Goal: Task Accomplishment & Management: Manage account settings

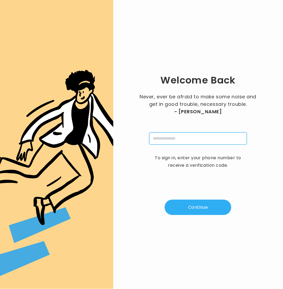
click at [198, 137] on input "tel" at bounding box center [198, 139] width 98 height 12
type input "**********"
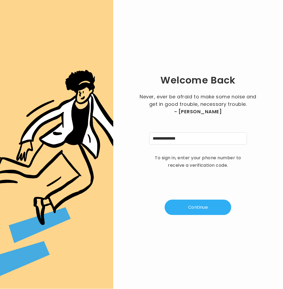
click at [196, 205] on button "Continue" at bounding box center [197, 207] width 67 height 15
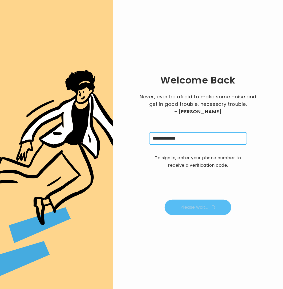
click at [187, 140] on input "**********" at bounding box center [198, 139] width 98 height 12
click at [206, 136] on input "**********" at bounding box center [198, 139] width 98 height 12
click at [191, 133] on input "**********" at bounding box center [198, 139] width 98 height 12
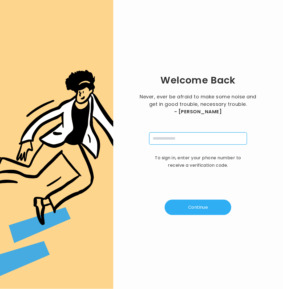
click at [194, 138] on input "tel" at bounding box center [198, 139] width 98 height 12
type input "**********"
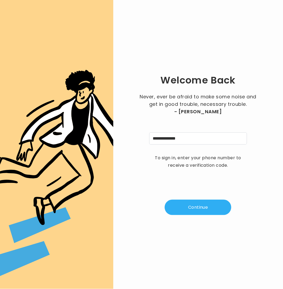
click at [195, 209] on button "Continue" at bounding box center [197, 207] width 67 height 15
type input "*"
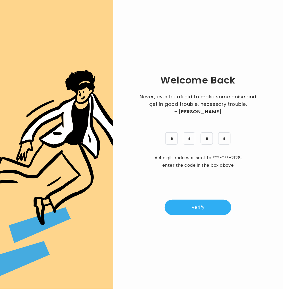
drag, startPoint x: 201, startPoint y: 211, endPoint x: 224, endPoint y: 200, distance: 25.9
click at [201, 211] on button "Verify" at bounding box center [197, 207] width 67 height 15
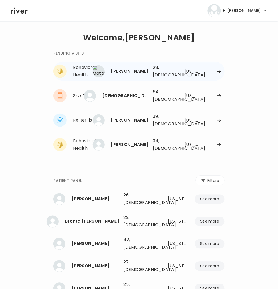
click at [204, 71] on div at bounding box center [213, 71] width 21 height 4
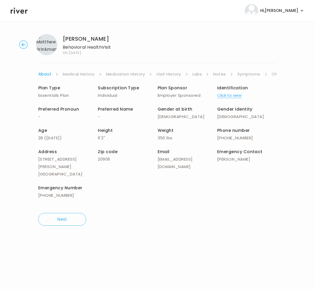
click at [22, 45] on icon "button" at bounding box center [23, 44] width 3 height 3
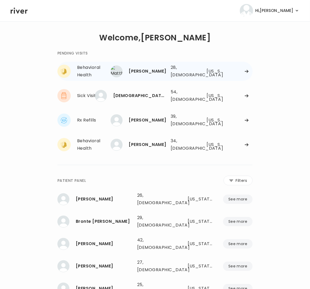
click at [200, 69] on div "Matthew Brinkman 28, Male See more 28, Male Maryland" at bounding box center [183, 71] width 140 height 17
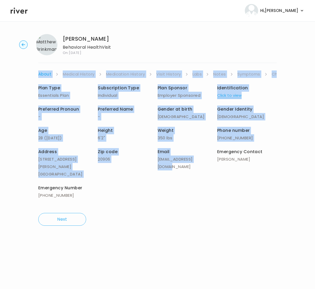
drag, startPoint x: 40, startPoint y: 70, endPoint x: 166, endPoint y: 155, distance: 151.7
click at [166, 160] on div "Matthew Brinkman Behavioral Health Visit On: 28 Aug 2025 About Medical History …" at bounding box center [157, 130] width 315 height 200
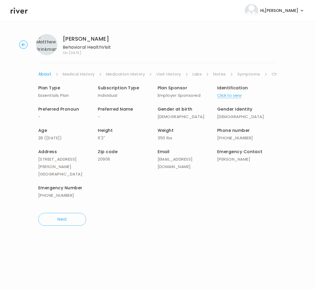
click at [219, 70] on div "Matthew Brinkman Behavioral Health Visit On: 28 Aug 2025 About Medical History …" at bounding box center [157, 130] width 315 height 200
click at [249, 73] on link "Symptoms" at bounding box center [249, 74] width 23 height 7
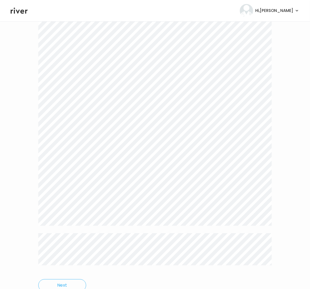
scroll to position [1126, 0]
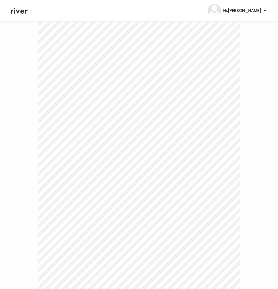
scroll to position [0, 0]
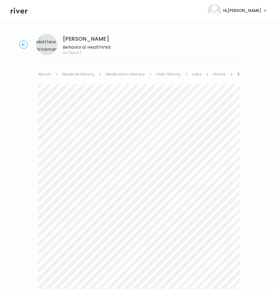
click at [238, 73] on link "Symptoms" at bounding box center [249, 74] width 24 height 7
click at [220, 73] on link "Treatment Plan" at bounding box center [225, 74] width 33 height 7
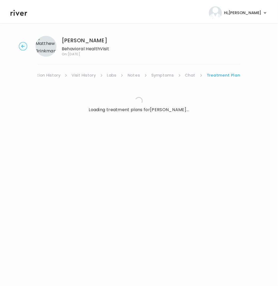
scroll to position [0, 81]
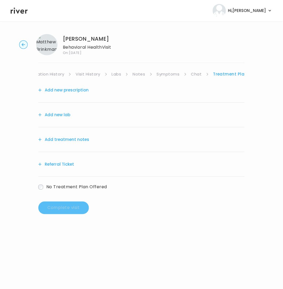
click at [63, 141] on button "Add treatment notes" at bounding box center [63, 139] width 51 height 7
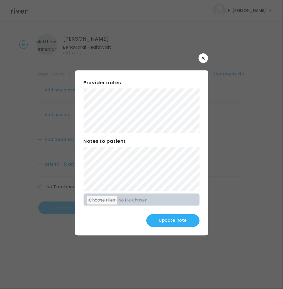
click at [168, 217] on button "Update note" at bounding box center [172, 220] width 53 height 13
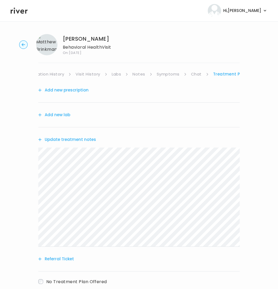
click at [226, 75] on link "Treatment Plan" at bounding box center [230, 74] width 34 height 7
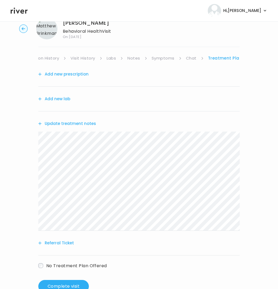
scroll to position [0, 0]
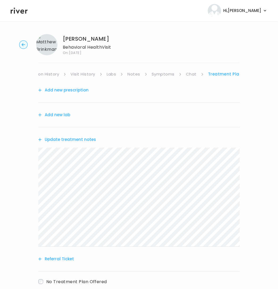
click at [68, 137] on button "Update treatment notes" at bounding box center [67, 139] width 58 height 7
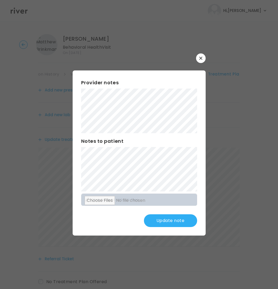
click at [160, 224] on button "Update note" at bounding box center [170, 220] width 53 height 13
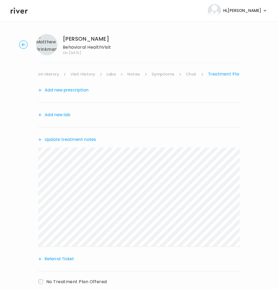
click at [65, 90] on button "Add new prescription" at bounding box center [63, 89] width 50 height 7
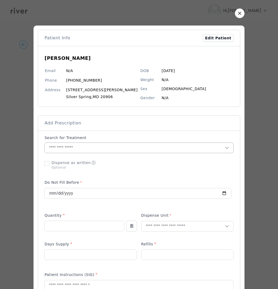
click at [101, 145] on input "text" at bounding box center [135, 148] width 180 height 10
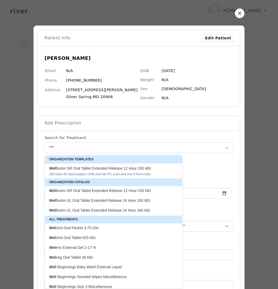
click at [82, 171] on div "Wel lbutrin SR Oral Tablet Extended Release 12 Hour 150 MG 180 Each , 90 days s…" at bounding box center [110, 171] width 122 height 11
type input "**********"
type input "***"
type input "**"
type input "*"
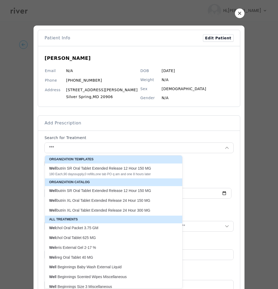
type textarea "**********"
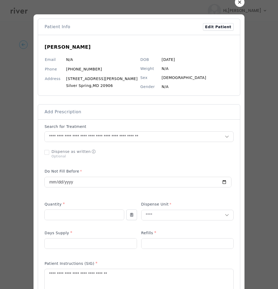
scroll to position [47, 0]
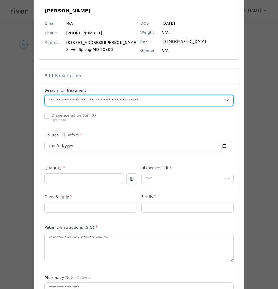
click at [173, 97] on input "**********" at bounding box center [128, 101] width 167 height 10
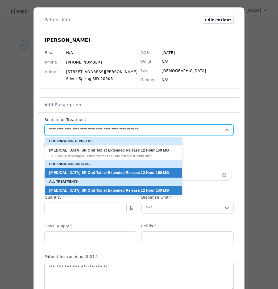
scroll to position [18, 0]
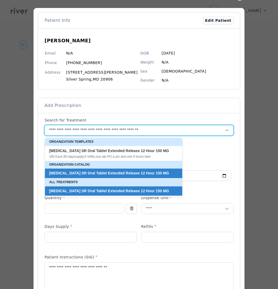
click at [213, 139] on div "Add Prescription to Order" at bounding box center [138, 248] width 189 height 260
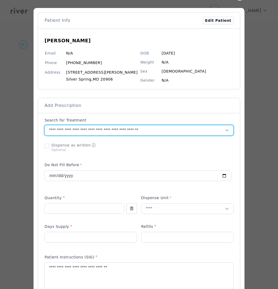
click at [181, 132] on input "**********" at bounding box center [128, 130] width 167 height 10
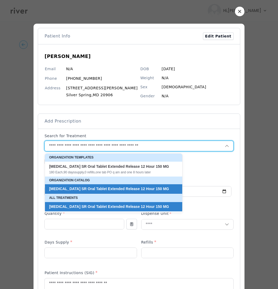
scroll to position [1, 0]
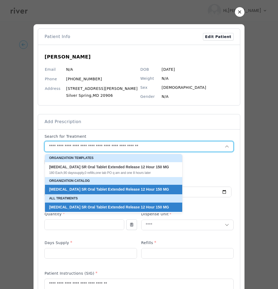
drag, startPoint x: 165, startPoint y: 146, endPoint x: 40, endPoint y: 153, distance: 124.7
click at [28, 150] on div "​" at bounding box center [139, 276] width 278 height 554
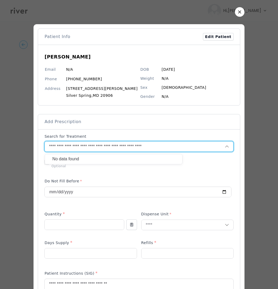
type input "**********"
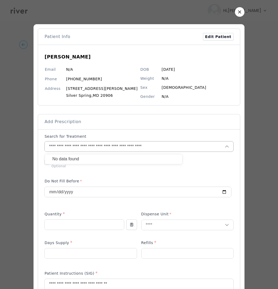
click at [212, 147] on button "Clear entry" at bounding box center [218, 147] width 13 height 10
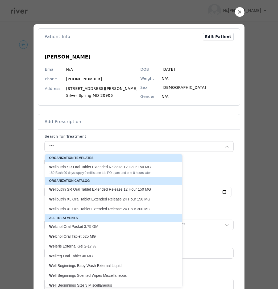
click at [125, 201] on p "Wel lbutrin XL Oral Tablet Extended Release 24 Hour 150 MG" at bounding box center [110, 199] width 122 height 5
type input "**********"
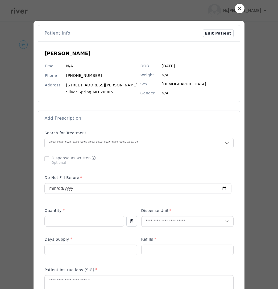
scroll to position [6, 0]
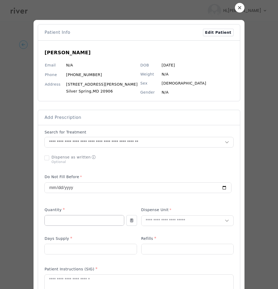
click at [107, 221] on input "number" at bounding box center [84, 221] width 79 height 10
type input "**"
click at [172, 222] on input "text" at bounding box center [183, 221] width 83 height 10
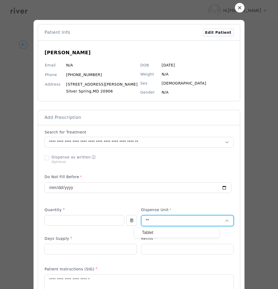
type input "**"
click at [156, 230] on p "Tablet" at bounding box center [177, 233] width 70 height 8
click at [86, 245] on div at bounding box center [90, 249] width 92 height 11
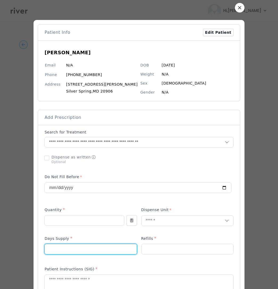
click at [87, 248] on input "number" at bounding box center [91, 249] width 92 height 10
type input "**"
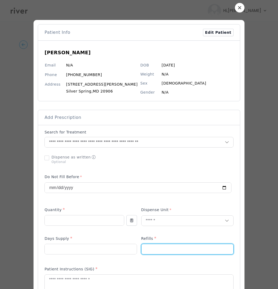
click at [170, 252] on input "number" at bounding box center [188, 249] width 92 height 10
type input "*"
click at [173, 257] on p at bounding box center [187, 258] width 92 height 6
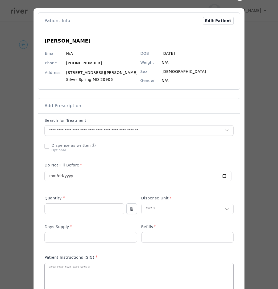
scroll to position [24, 0]
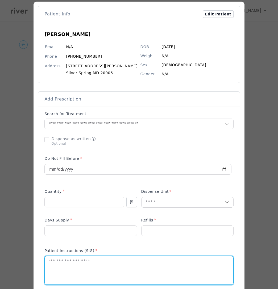
click at [92, 262] on textarea at bounding box center [139, 271] width 188 height 28
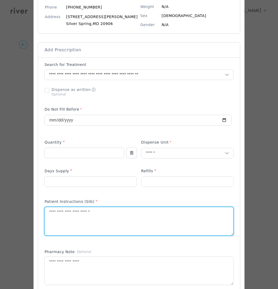
scroll to position [76, 0]
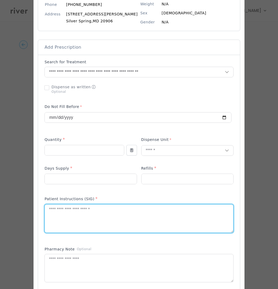
drag, startPoint x: 78, startPoint y: 211, endPoint x: 165, endPoint y: 203, distance: 86.8
click at [78, 211] on textarea at bounding box center [139, 219] width 188 height 28
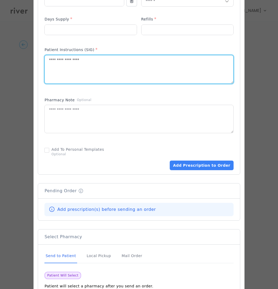
scroll to position [226, 0]
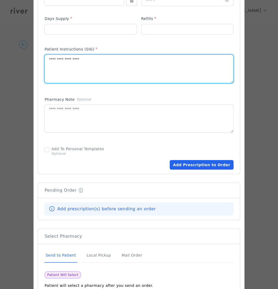
type textarea "**********"
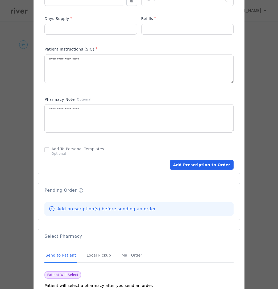
click at [200, 165] on button "Add Prescription to Order" at bounding box center [202, 165] width 64 height 10
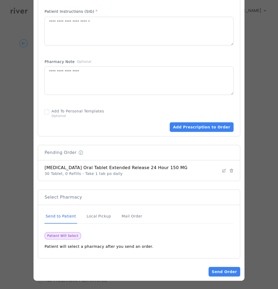
scroll to position [264, 0]
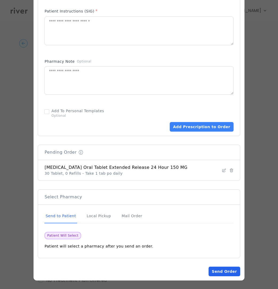
click at [214, 273] on button "Send Order" at bounding box center [224, 272] width 31 height 10
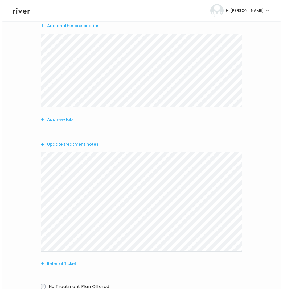
scroll to position [0, 0]
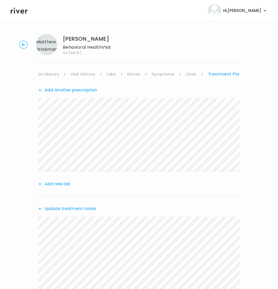
click at [46, 75] on link "Medication History" at bounding box center [39, 74] width 39 height 7
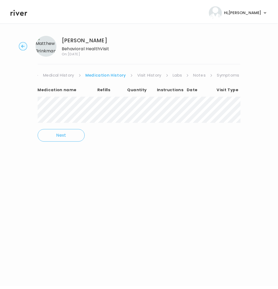
scroll to position [0, 14]
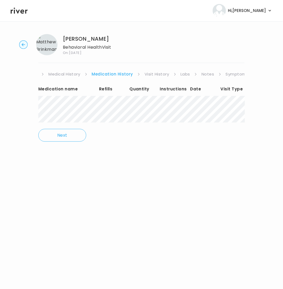
click at [59, 71] on link "Medical History" at bounding box center [64, 74] width 32 height 7
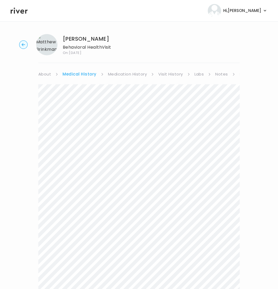
click at [44, 73] on link "About" at bounding box center [44, 74] width 13 height 7
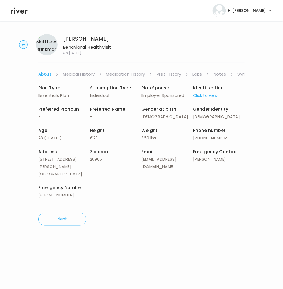
click at [243, 74] on link "Symptoms" at bounding box center [249, 74] width 23 height 7
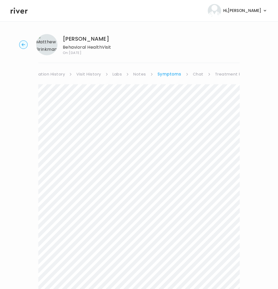
scroll to position [0, 86]
click at [215, 74] on link "Treatment Plan" at bounding box center [225, 74] width 33 height 7
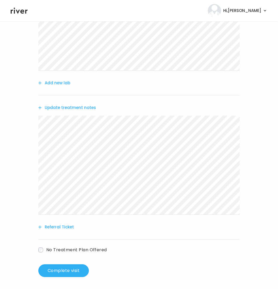
scroll to position [102, 0]
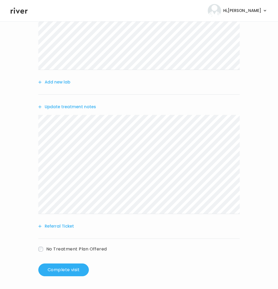
click at [57, 229] on button "Referral Ticket" at bounding box center [56, 226] width 36 height 7
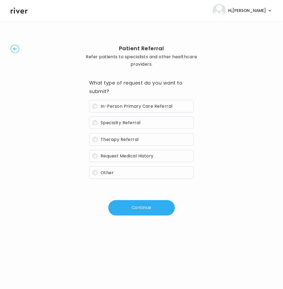
click at [102, 139] on span "Therapy Referral" at bounding box center [120, 140] width 38 height 6
drag, startPoint x: 129, startPoint y: 211, endPoint x: 171, endPoint y: 199, distance: 43.7
click at [129, 211] on button "Continue" at bounding box center [141, 207] width 67 height 15
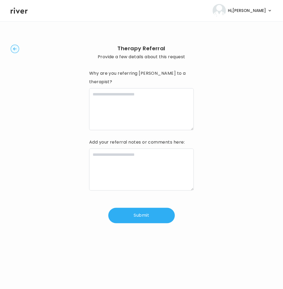
click at [158, 210] on button "Submit" at bounding box center [141, 215] width 67 height 15
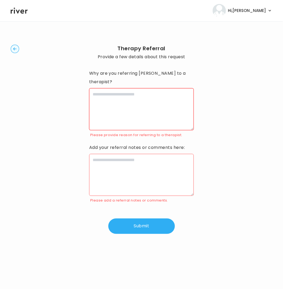
click at [137, 92] on textarea at bounding box center [141, 109] width 105 height 42
click at [130, 162] on textarea at bounding box center [141, 175] width 105 height 42
paste textarea "**********"
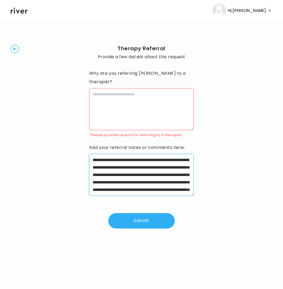
scroll to position [64, 0]
type textarea "**********"
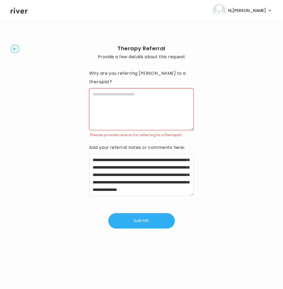
click at [153, 94] on textarea at bounding box center [141, 109] width 105 height 42
paste textarea "**********"
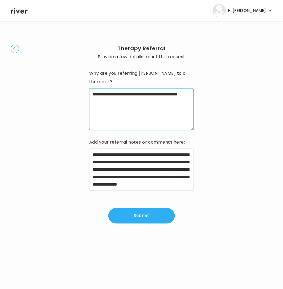
type textarea "**********"
click at [143, 208] on button "Submit" at bounding box center [141, 215] width 67 height 15
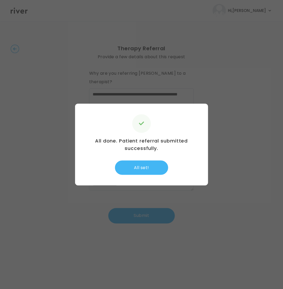
click at [148, 166] on button "All set!" at bounding box center [141, 168] width 53 height 14
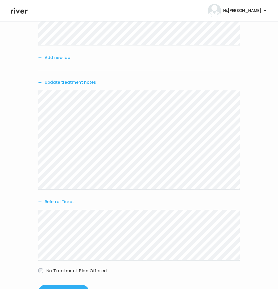
scroll to position [148, 0]
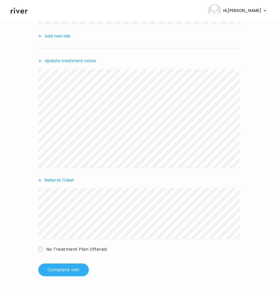
click at [71, 277] on div "Matthew Brinkman Behavioral Health Visit On: 28 Aug 2025 About Medical History …" at bounding box center [139, 81] width 278 height 399
click at [75, 269] on button "Complete visit" at bounding box center [63, 270] width 51 height 13
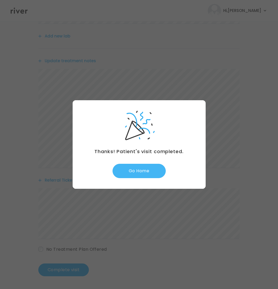
click at [152, 164] on button "Go Home" at bounding box center [139, 171] width 53 height 14
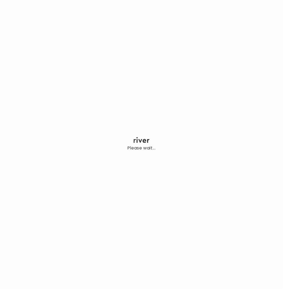
click at [152, 168] on div "Please wait..." at bounding box center [141, 144] width 283 height 289
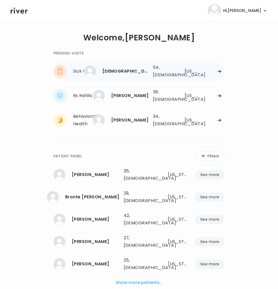
click at [210, 72] on div at bounding box center [214, 71] width 21 height 4
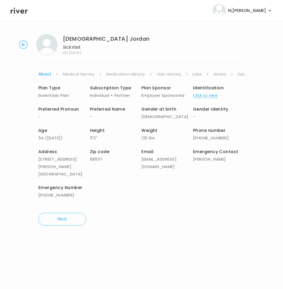
click at [243, 75] on link "Symptoms" at bounding box center [249, 74] width 23 height 7
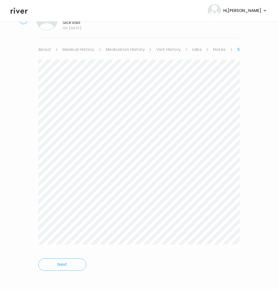
scroll to position [27, 0]
click at [222, 246] on div at bounding box center [138, 154] width 201 height 193
click at [240, 47] on div "Gay Jordan Sick Visit On: 27 Aug 2025 About Medical History Medication History …" at bounding box center [139, 142] width 278 height 278
click at [235, 48] on ul "About Medical History Medication History Visit History Labs Notes Symptoms Chat…" at bounding box center [138, 47] width 201 height 7
click at [238, 48] on link "Symptoms" at bounding box center [249, 47] width 24 height 7
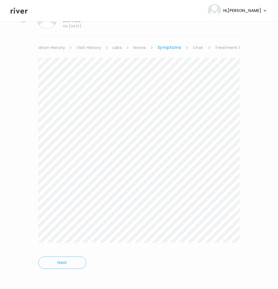
scroll to position [0, 86]
click at [224, 44] on link "Treatment Plan" at bounding box center [225, 47] width 33 height 7
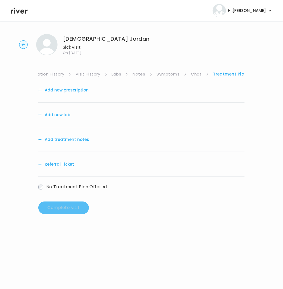
click at [58, 138] on button "Add treatment notes" at bounding box center [63, 139] width 51 height 7
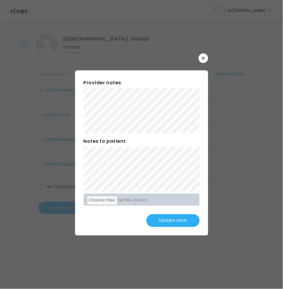
click at [171, 220] on button "Update note" at bounding box center [172, 220] width 53 height 13
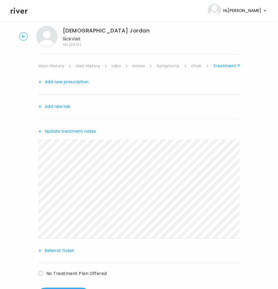
scroll to position [33, 0]
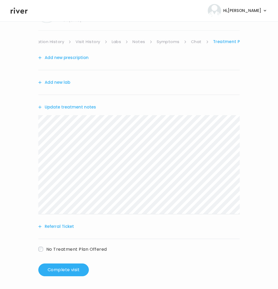
drag, startPoint x: 63, startPoint y: 275, endPoint x: 170, endPoint y: 226, distance: 118.4
click at [174, 242] on div "Add new prescription Add new lab Update treatment notes Referral Ticket No Trea…" at bounding box center [138, 161] width 201 height 231
click at [69, 272] on button "Complete visit" at bounding box center [63, 270] width 51 height 13
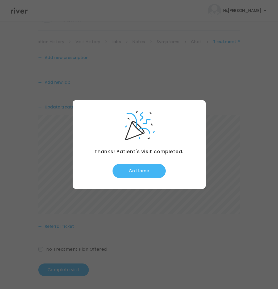
click at [137, 174] on button "Go Home" at bounding box center [139, 171] width 53 height 14
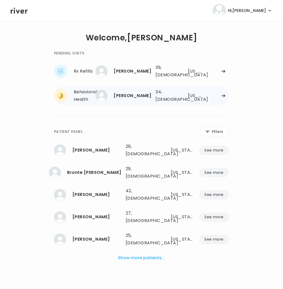
click at [191, 92] on div "[US_STATE]" at bounding box center [195, 95] width 15 height 7
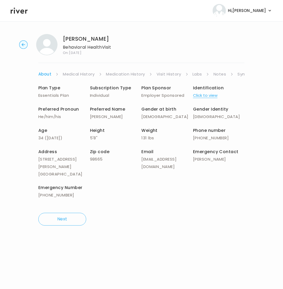
click at [225, 74] on link "Notes" at bounding box center [219, 74] width 13 height 7
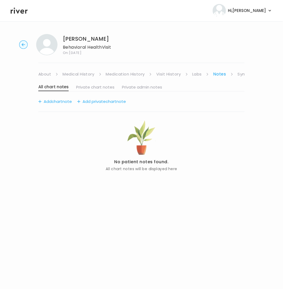
click at [236, 75] on ul "About Medical History Medication History Visit History Labs Notes Symptoms Chat…" at bounding box center [141, 74] width 206 height 7
click at [239, 74] on link "Symptoms" at bounding box center [249, 74] width 23 height 7
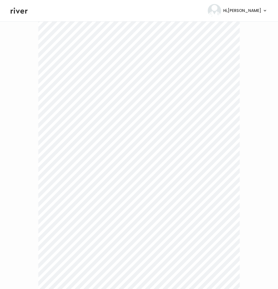
scroll to position [1265, 0]
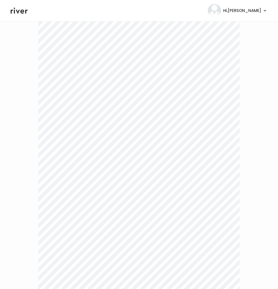
scroll to position [0, 0]
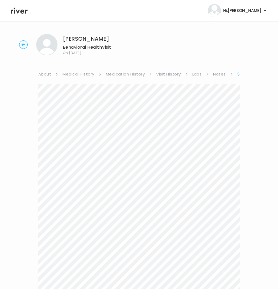
click at [236, 74] on ul "About Medical History Medication History Visit History Labs Notes Symptoms Chat…" at bounding box center [138, 74] width 201 height 7
click at [190, 76] on link "Chat" at bounding box center [192, 74] width 11 height 7
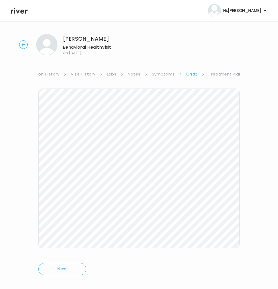
scroll to position [6, 0]
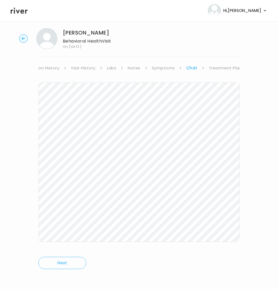
drag, startPoint x: 225, startPoint y: 67, endPoint x: 217, endPoint y: 70, distance: 8.1
click at [225, 67] on link "Treatment Plan" at bounding box center [225, 67] width 33 height 7
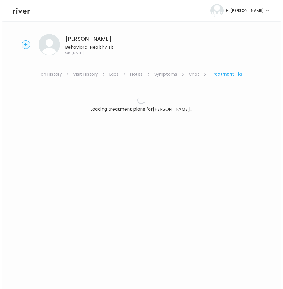
scroll to position [0, 81]
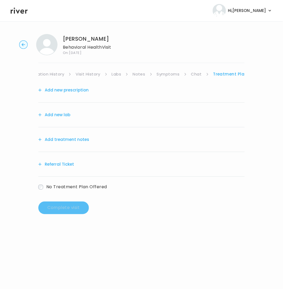
click at [64, 137] on button "Add treatment notes" at bounding box center [63, 139] width 51 height 7
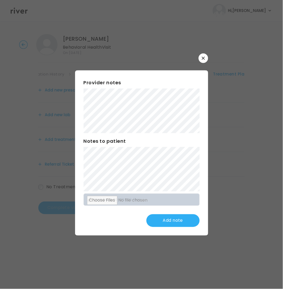
click at [89, 70] on div "Provider notes Notes to patient Click here to attach files Add note" at bounding box center [141, 144] width 133 height 182
click at [164, 218] on button "Update note" at bounding box center [172, 220] width 53 height 13
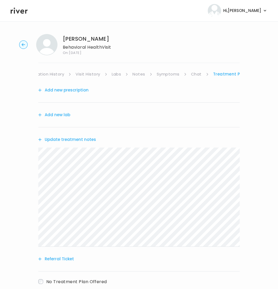
click at [48, 75] on link "Medication History" at bounding box center [44, 74] width 39 height 7
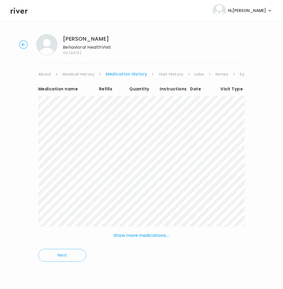
click at [47, 74] on link "About" at bounding box center [44, 74] width 13 height 7
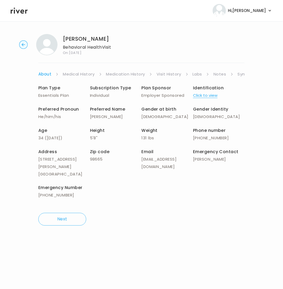
click at [240, 75] on link "Symptoms" at bounding box center [249, 74] width 23 height 7
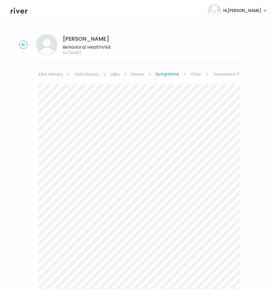
scroll to position [0, 86]
click at [216, 72] on link "Treatment Plan" at bounding box center [225, 74] width 33 height 7
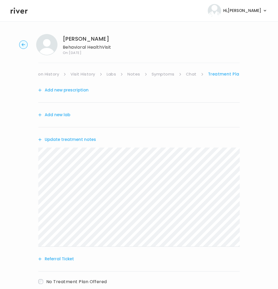
click at [69, 139] on button "Update treatment notes" at bounding box center [67, 139] width 58 height 7
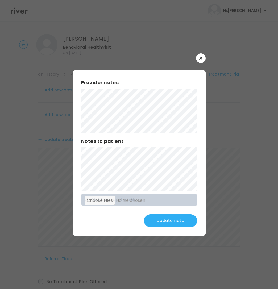
click at [157, 220] on button "Update note" at bounding box center [170, 220] width 53 height 13
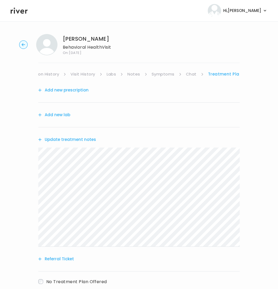
click at [76, 89] on button "Add new prescription" at bounding box center [63, 89] width 50 height 7
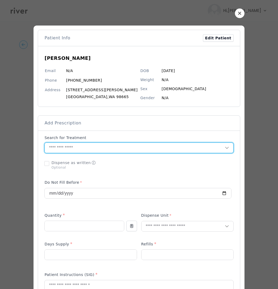
click at [69, 146] on input "text" at bounding box center [135, 148] width 180 height 10
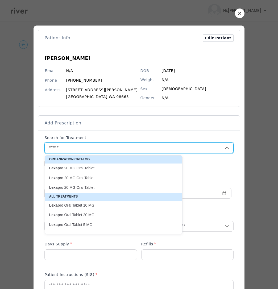
type input "*******"
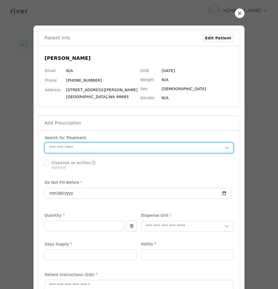
click at [73, 144] on input "text" at bounding box center [135, 148] width 180 height 10
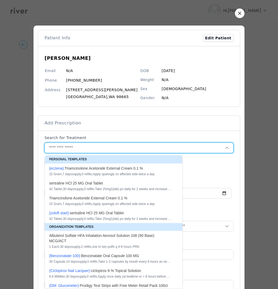
click at [73, 146] on input "text" at bounding box center [135, 148] width 180 height 10
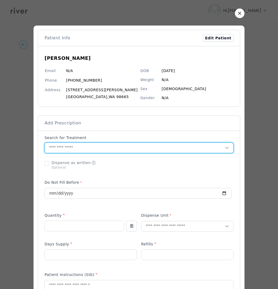
click at [73, 147] on input "text" at bounding box center [135, 148] width 180 height 10
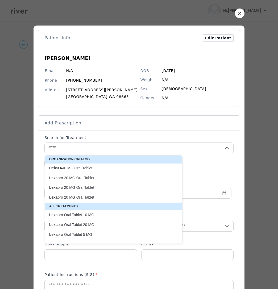
click at [92, 217] on p "Lexa pro Oral Tablet 10 MG" at bounding box center [110, 215] width 122 height 5
type input "**********"
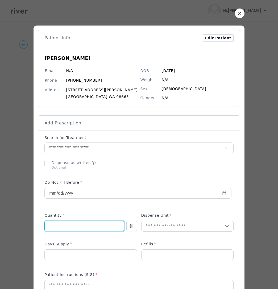
click at [82, 225] on input "number" at bounding box center [84, 226] width 79 height 10
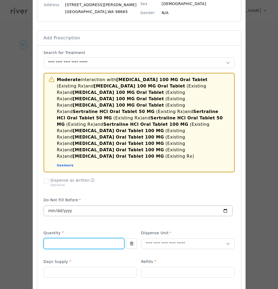
scroll to position [90, 0]
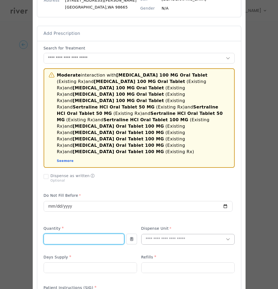
type input "**"
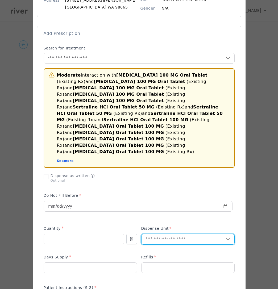
click at [156, 234] on input "text" at bounding box center [184, 239] width 84 height 10
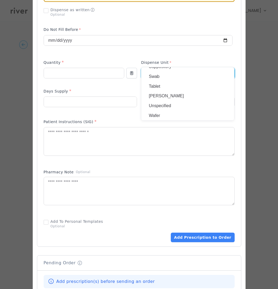
scroll to position [273, 0]
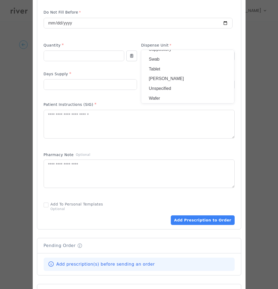
click at [160, 70] on p "Tablet" at bounding box center [188, 69] width 78 height 8
click at [72, 80] on input "number" at bounding box center [90, 85] width 93 height 10
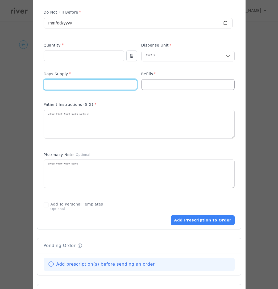
type input "**"
click at [151, 80] on input "number" at bounding box center [188, 85] width 93 height 10
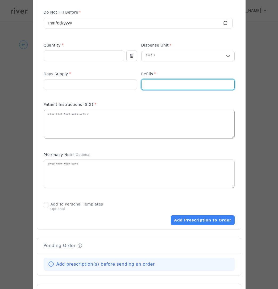
type input "*"
click at [78, 110] on textarea at bounding box center [139, 124] width 191 height 28
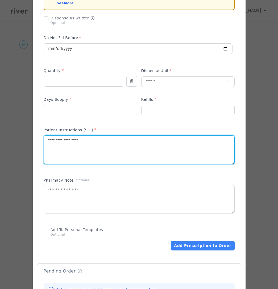
scroll to position [254, 0]
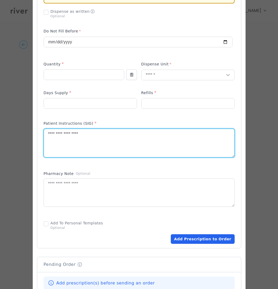
type textarea "**********"
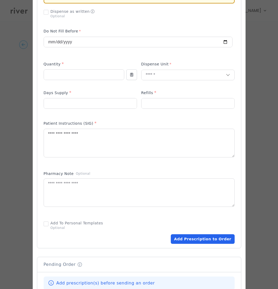
click at [203, 234] on button "Add Prescription to Order" at bounding box center [203, 239] width 64 height 10
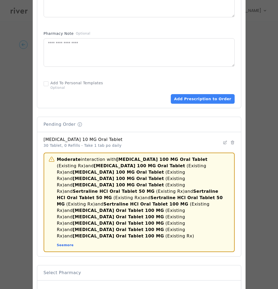
scroll to position [378, 0]
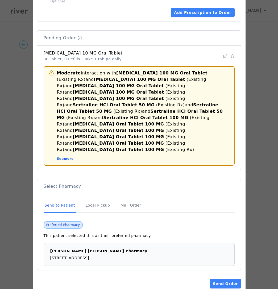
drag, startPoint x: 225, startPoint y: 269, endPoint x: 164, endPoint y: 89, distance: 190.3
click at [214, 279] on button "Send Order" at bounding box center [225, 284] width 31 height 10
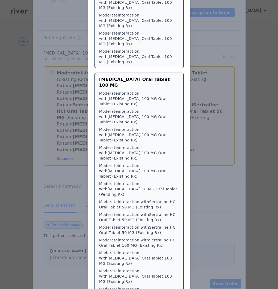
scroll to position [33, 0]
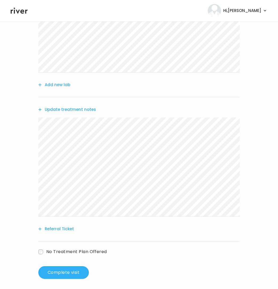
scroll to position [94, 0]
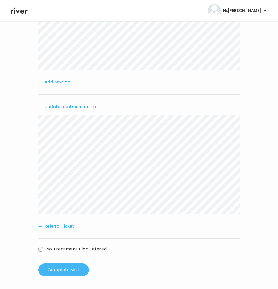
click at [52, 271] on button "Complete visit" at bounding box center [63, 270] width 51 height 13
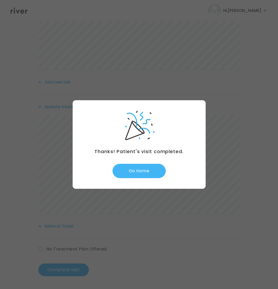
click at [148, 168] on button "Go Home" at bounding box center [139, 171] width 53 height 14
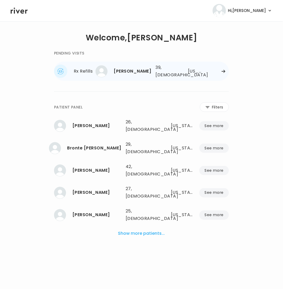
click at [220, 70] on div at bounding box center [218, 71] width 22 height 4
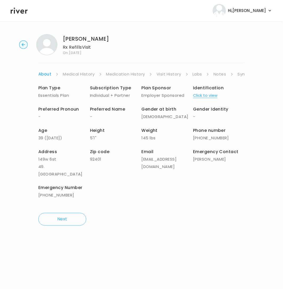
click at [242, 73] on link "Symptoms" at bounding box center [249, 74] width 23 height 7
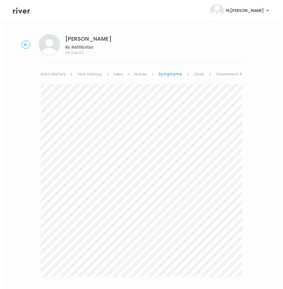
scroll to position [0, 86]
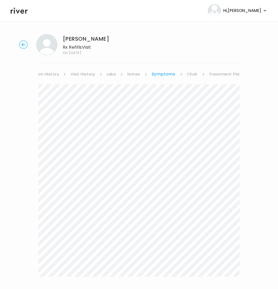
click at [221, 73] on link "Treatment Plan" at bounding box center [225, 74] width 33 height 7
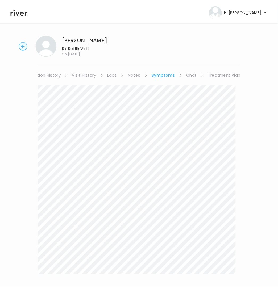
scroll to position [0, 81]
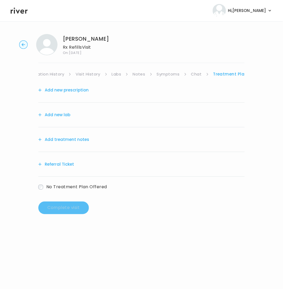
click at [68, 133] on div "Add treatment notes" at bounding box center [141, 139] width 206 height 25
click at [70, 137] on button "Add treatment notes" at bounding box center [63, 139] width 51 height 7
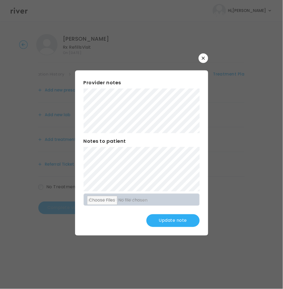
click at [175, 219] on button "Update note" at bounding box center [172, 220] width 53 height 13
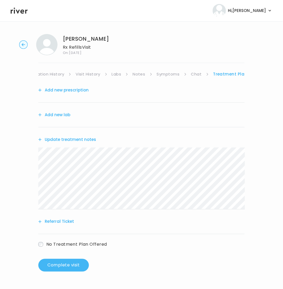
click at [65, 264] on button "Complete visit" at bounding box center [63, 265] width 51 height 13
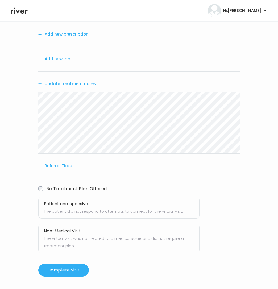
scroll to position [56, 0]
click at [86, 214] on p "The patient did not respond to attempts to connect for the virtual visit." at bounding box center [119, 211] width 150 height 7
drag, startPoint x: 84, startPoint y: 210, endPoint x: 82, endPoint y: 213, distance: 3.0
click at [84, 211] on p "The patient did not respond to attempts to connect for the virtual visit." at bounding box center [119, 211] width 150 height 7
click at [63, 271] on button "Complete visit" at bounding box center [63, 270] width 51 height 13
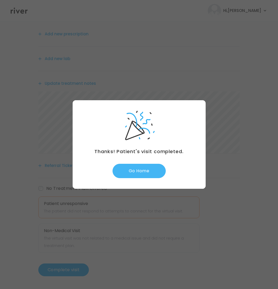
drag, startPoint x: 156, startPoint y: 171, endPoint x: 165, endPoint y: 173, distance: 9.8
click at [157, 172] on button "Go Home" at bounding box center [139, 171] width 53 height 14
